Goal: Share content: Share content

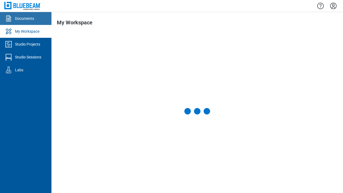
click at [26, 18] on div "Documents" at bounding box center [24, 18] width 19 height 5
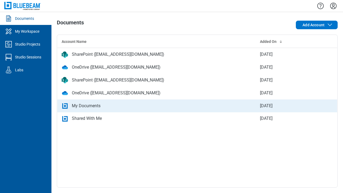
click at [197, 106] on div "My Documents" at bounding box center [157, 106] width 190 height 6
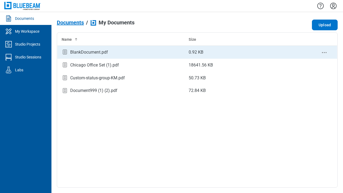
click at [324, 52] on circle "context-menu" at bounding box center [324, 52] width 1 height 1
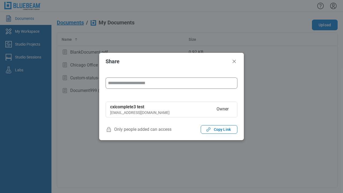
type input "**********"
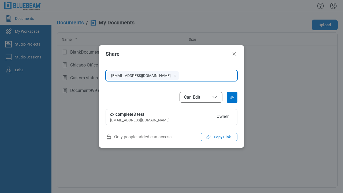
click at [201, 97] on span "Can Edit" at bounding box center [201, 97] width 34 height 6
click at [232, 97] on icon "Send email invitation" at bounding box center [232, 97] width 9 height 9
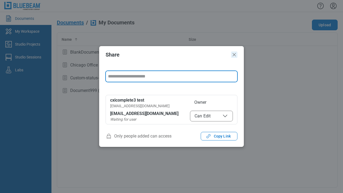
click at [234, 55] on icon "Close" at bounding box center [234, 54] width 3 height 3
